Goal: Book appointment/travel/reservation

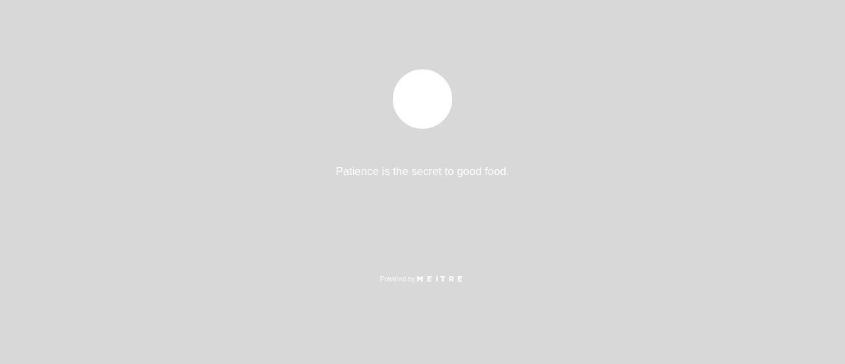
select select "es"
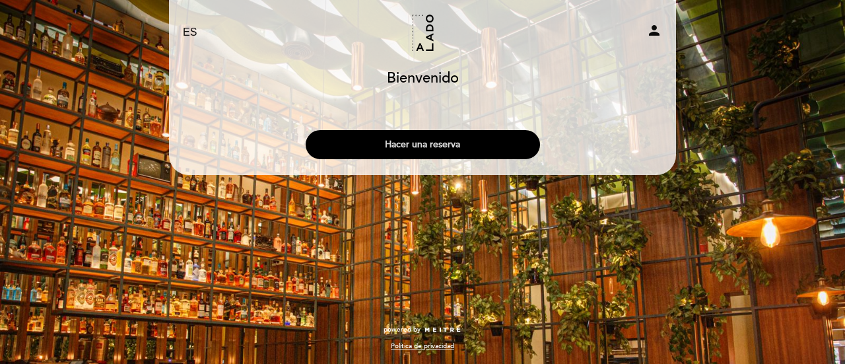
click at [444, 139] on button "Hacer una reserva" at bounding box center [423, 144] width 234 height 29
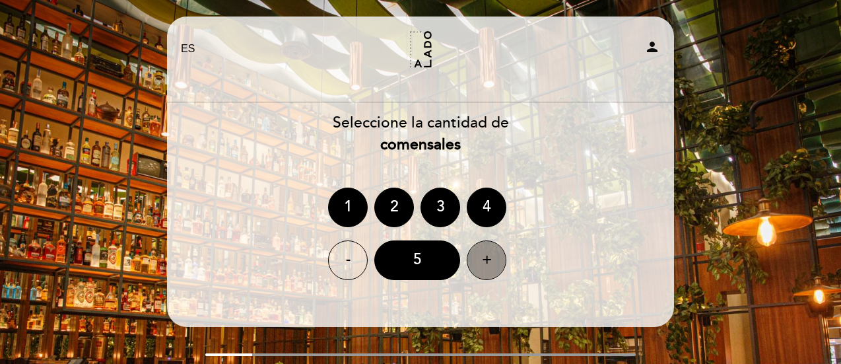
click at [486, 263] on div "+" at bounding box center [487, 260] width 40 height 40
click at [486, 262] on div "+" at bounding box center [487, 260] width 40 height 40
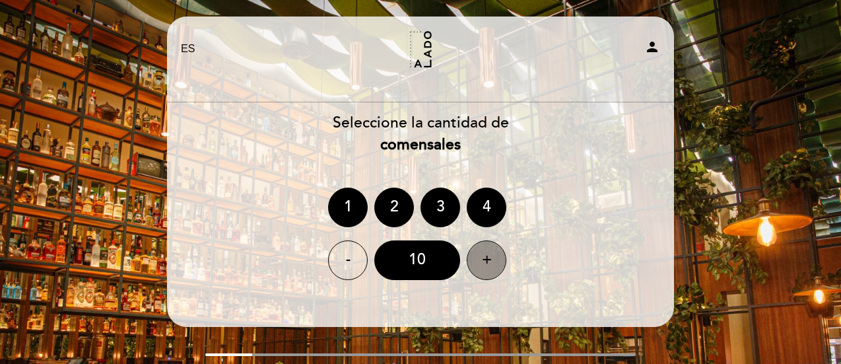
click at [486, 262] on div "+" at bounding box center [487, 260] width 40 height 40
click at [653, 47] on icon "person" at bounding box center [652, 47] width 16 height 16
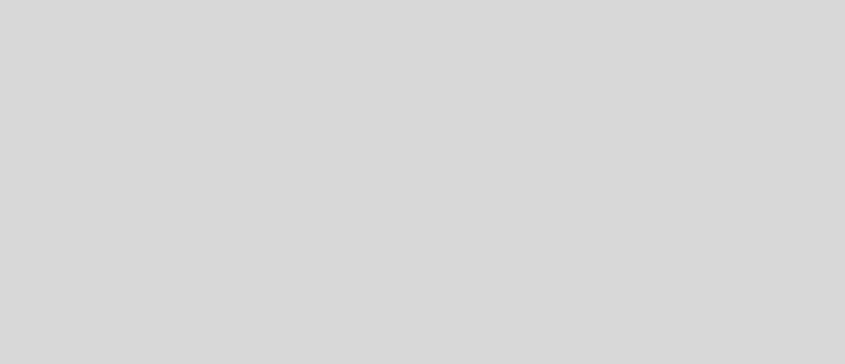
select select "es"
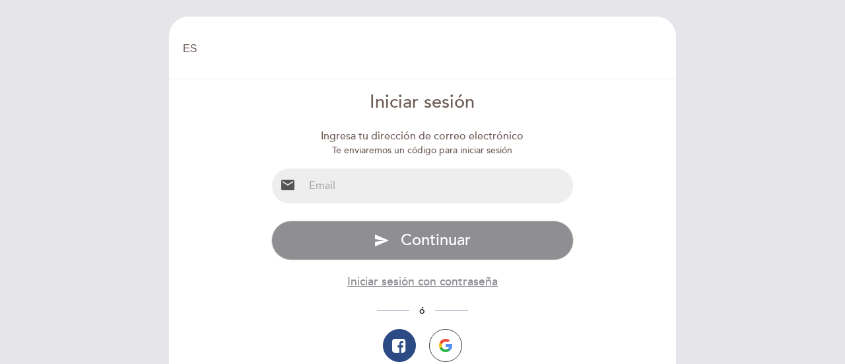
click at [381, 188] on input "email" at bounding box center [439, 185] width 270 height 35
type input "[PERSON_NAME][EMAIL_ADDRESS][DOMAIN_NAME]"
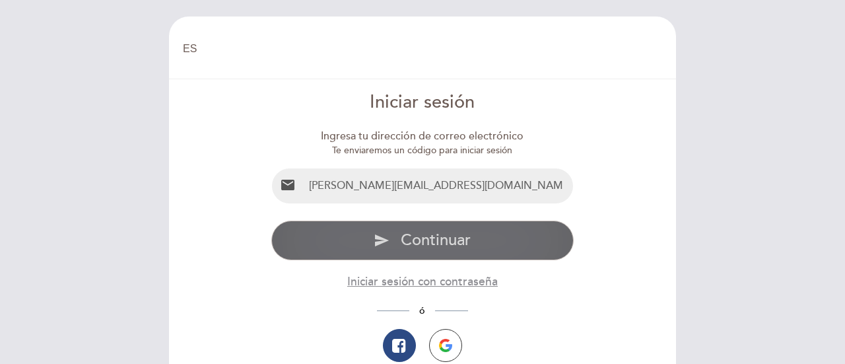
click at [431, 242] on span "Continuar" at bounding box center [436, 239] width 70 height 19
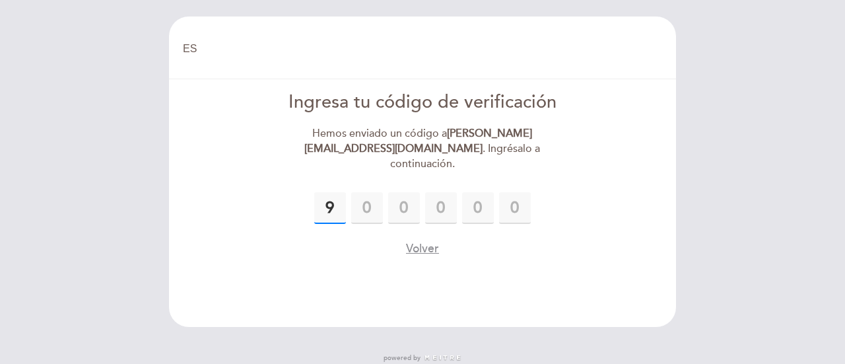
type input "9"
type input "2"
type input "0"
type input "7"
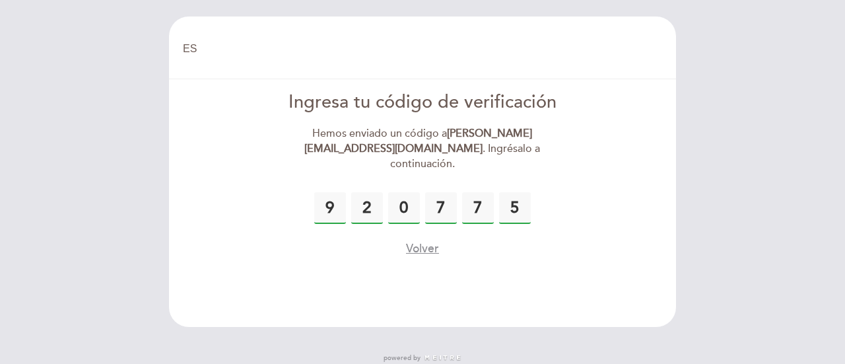
type input "5"
